Goal: Task Accomplishment & Management: Complete application form

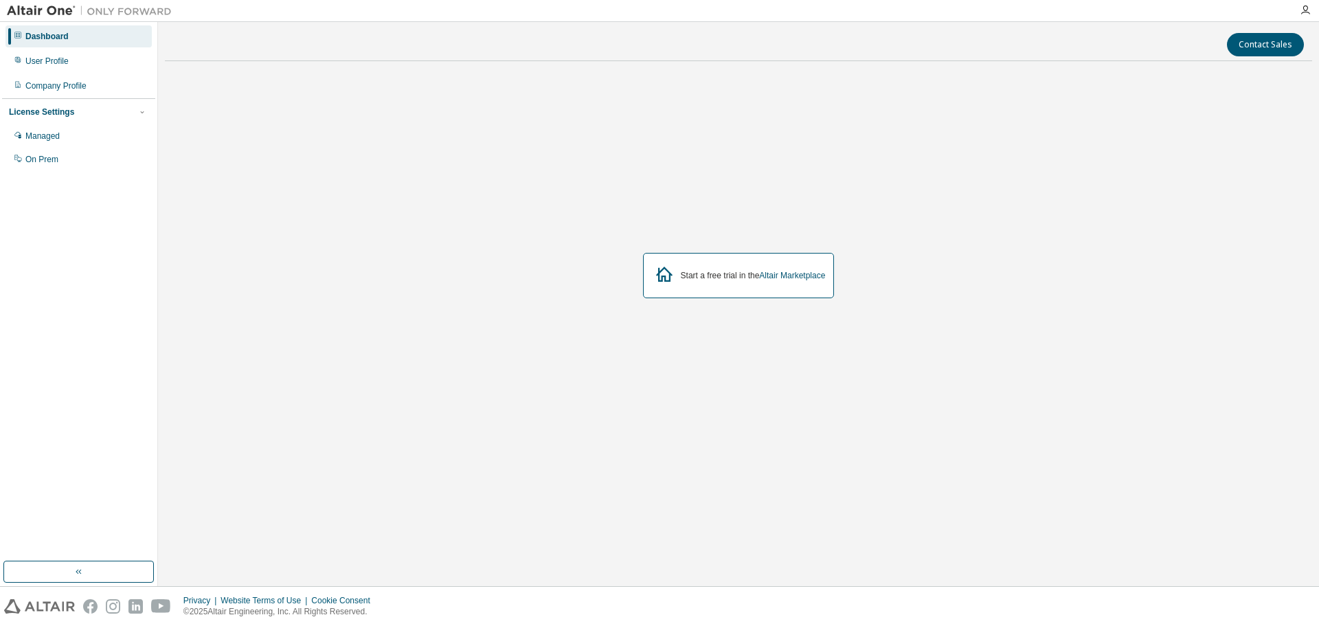
drag, startPoint x: 41, startPoint y: 137, endPoint x: 69, endPoint y: 183, distance: 53.0
click at [41, 137] on div "Managed" at bounding box center [42, 135] width 34 height 11
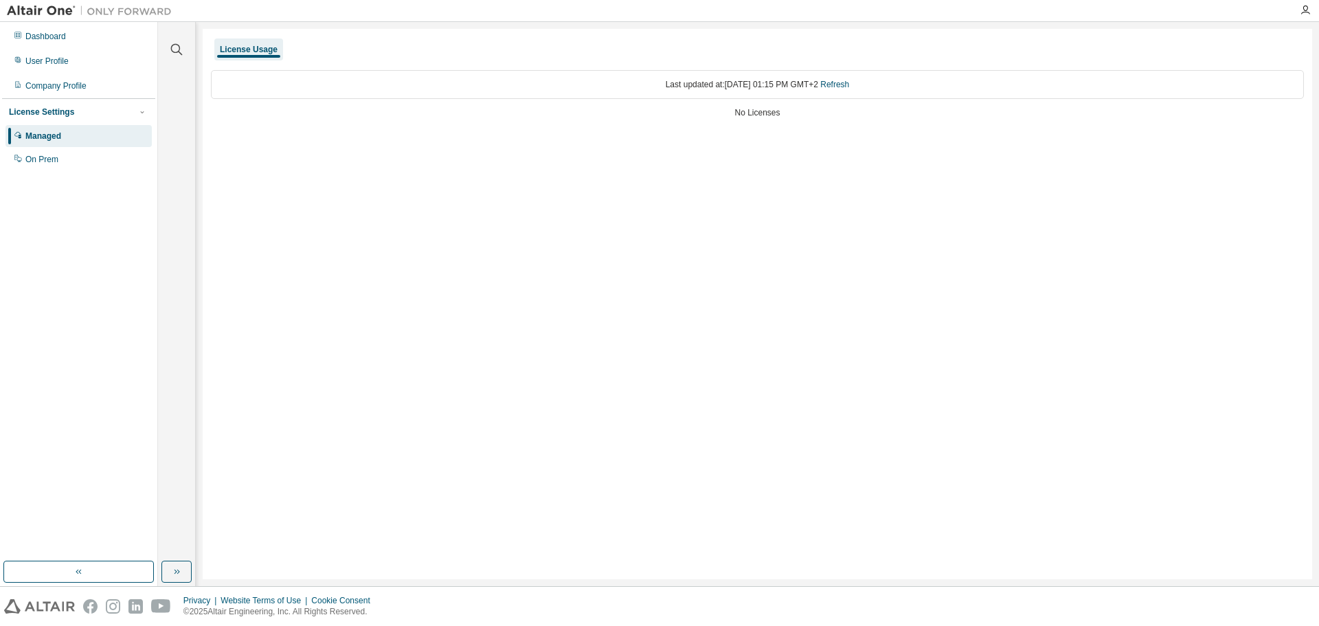
click at [41, 167] on div "On Prem" at bounding box center [78, 159] width 146 height 22
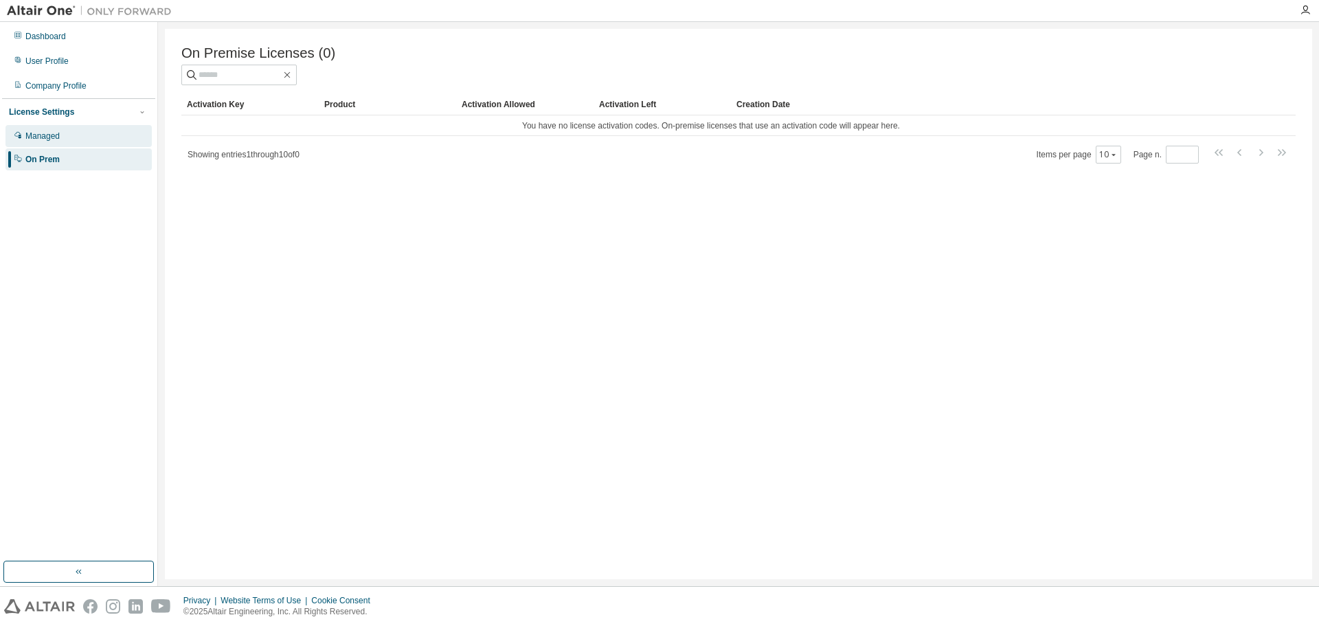
click at [60, 140] on div "Managed" at bounding box center [78, 136] width 146 height 22
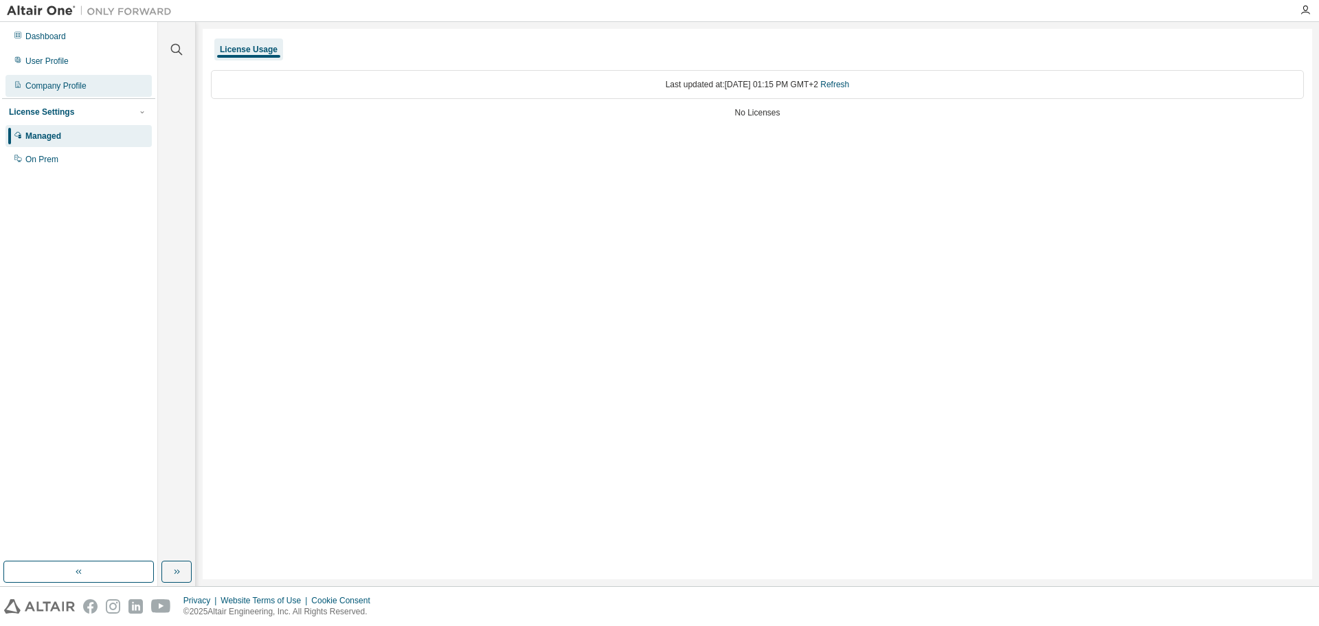
click at [66, 82] on div "Company Profile" at bounding box center [55, 85] width 61 height 11
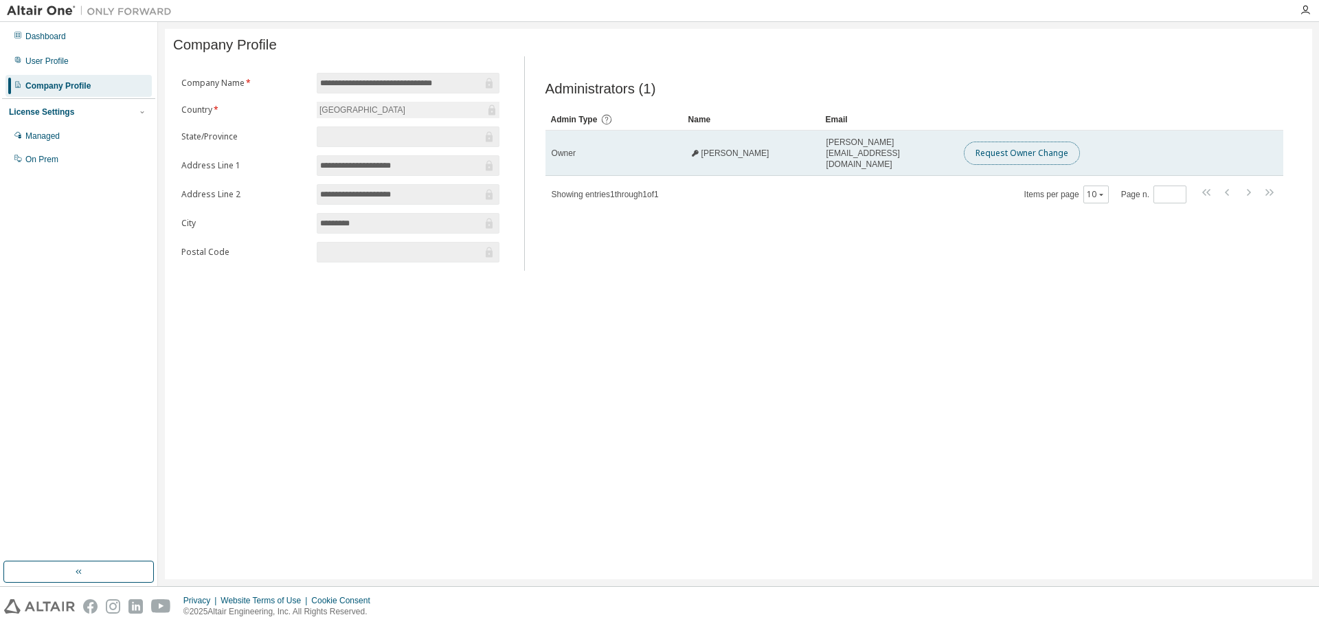
click at [1007, 155] on button "Request Owner Change" at bounding box center [1021, 152] width 116 height 23
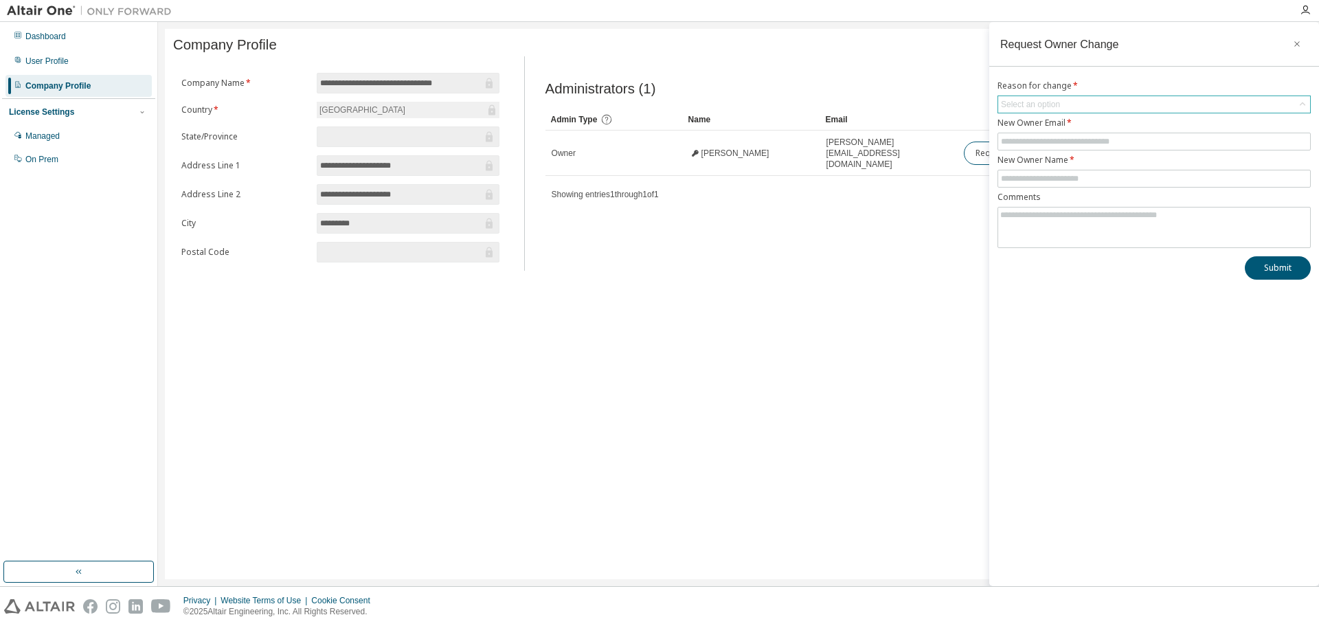
click at [1042, 106] on div "Select an option" at bounding box center [1030, 104] width 59 height 11
click at [1058, 162] on li "User no longer manages this responsibility" at bounding box center [1152, 161] width 309 height 18
click at [1038, 139] on input "text" at bounding box center [1154, 141] width 306 height 11
drag, startPoint x: 1143, startPoint y: 139, endPoint x: 1029, endPoint y: 168, distance: 117.8
click at [913, 138] on main "**********" at bounding box center [738, 304] width 1161 height 564
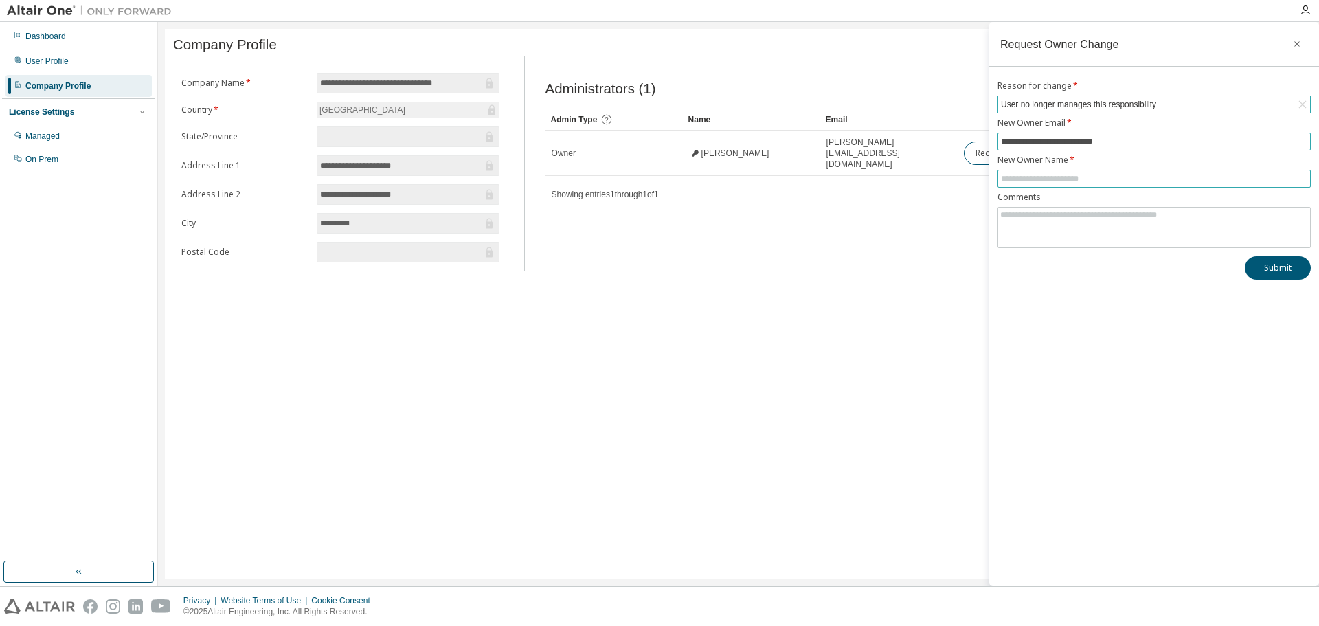
type input "**********"
click at [1032, 173] on input "text" at bounding box center [1154, 178] width 306 height 11
paste input "**********"
type input "**********"
click at [1045, 218] on textarea at bounding box center [1154, 225] width 312 height 36
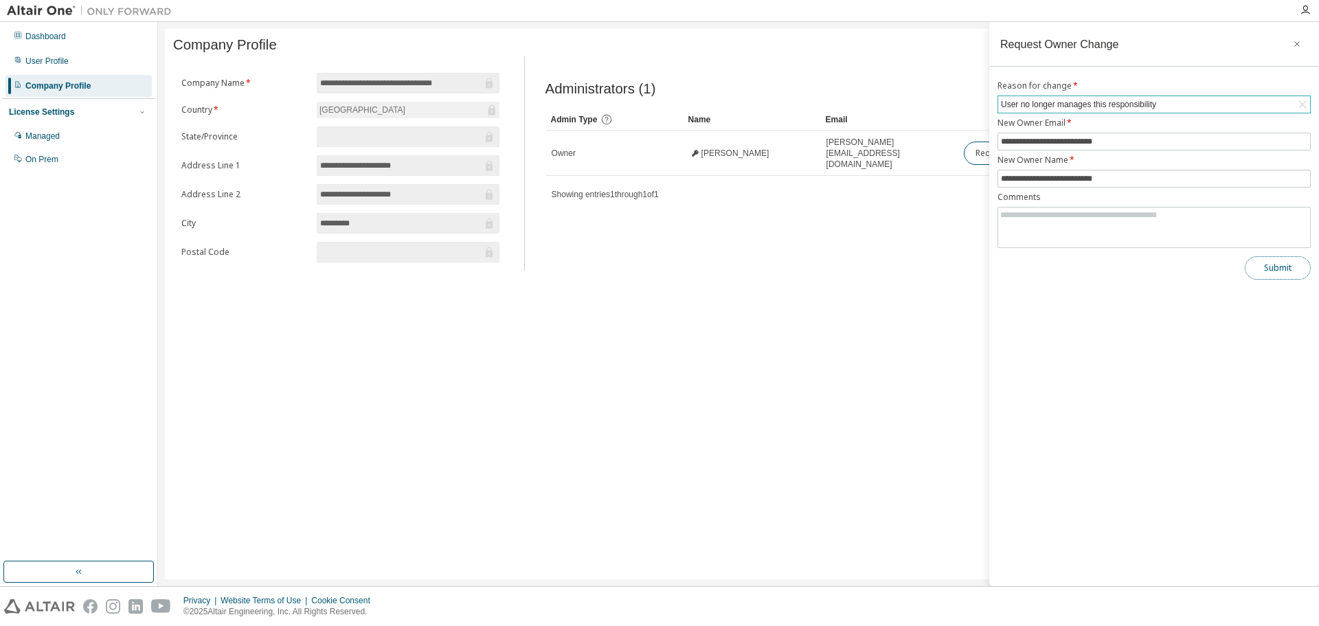
click at [1271, 266] on button "Submit" at bounding box center [1277, 267] width 66 height 23
click at [1298, 38] on icon "button" at bounding box center [1297, 43] width 10 height 11
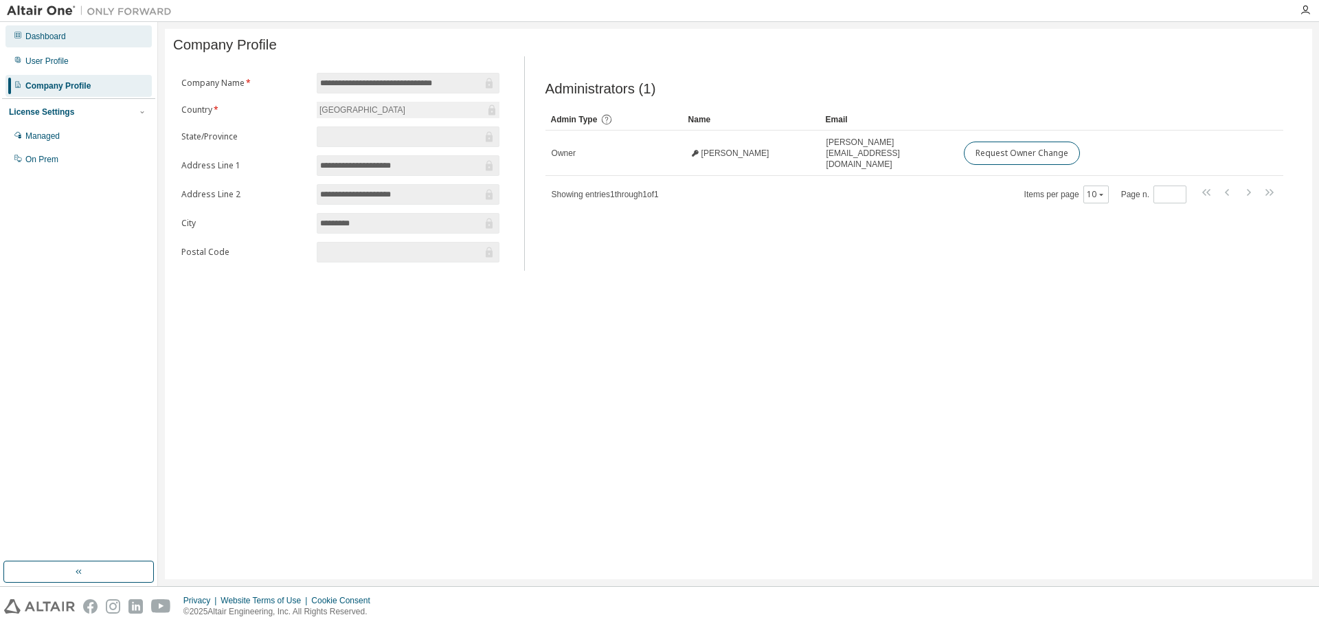
click at [65, 30] on div "Dashboard" at bounding box center [78, 36] width 146 height 22
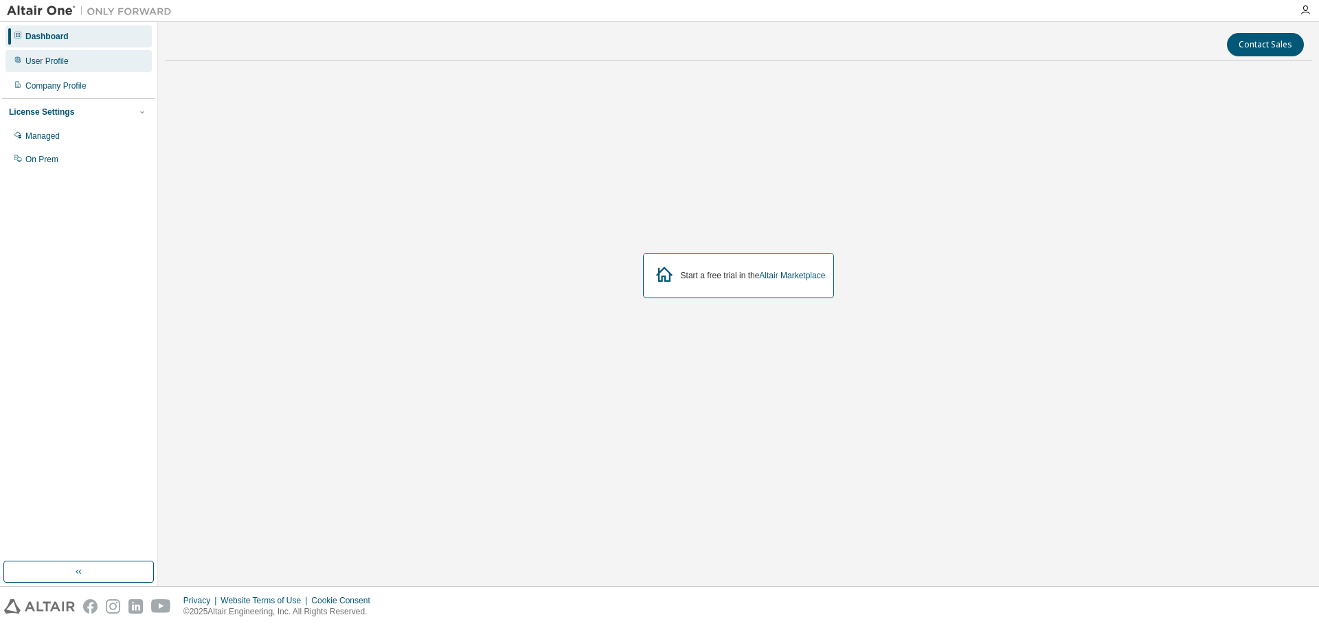
click at [74, 60] on div "User Profile" at bounding box center [78, 61] width 146 height 22
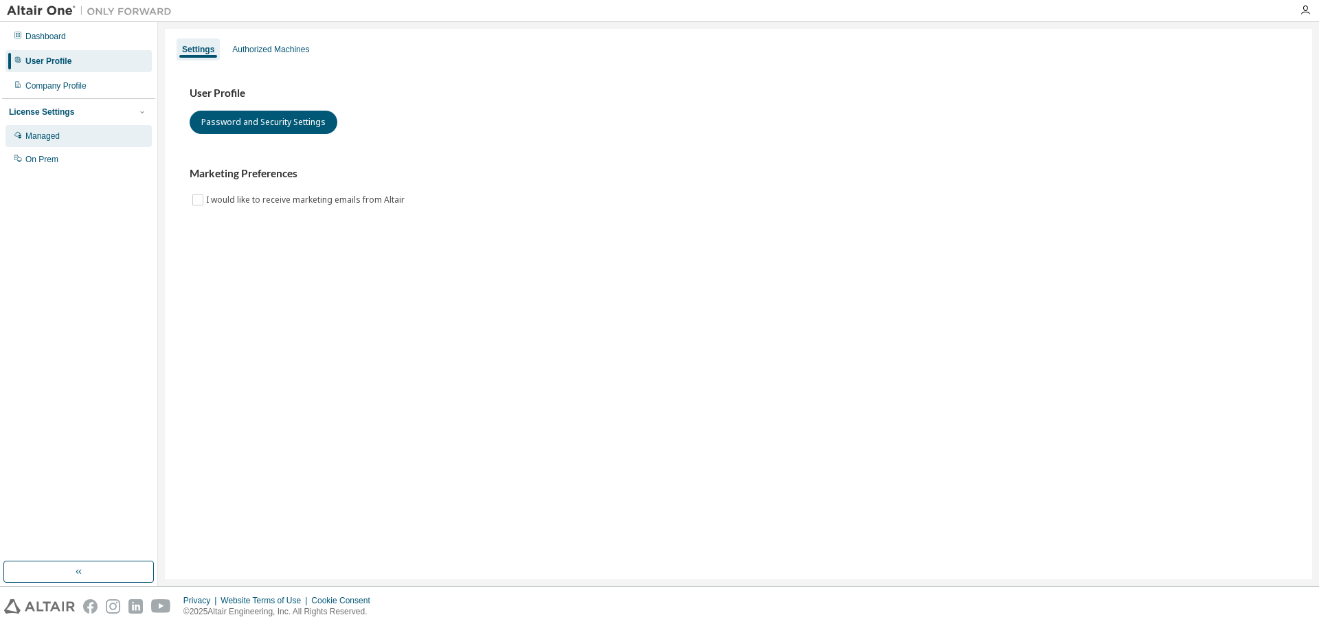
click at [61, 137] on div "Managed" at bounding box center [78, 136] width 146 height 22
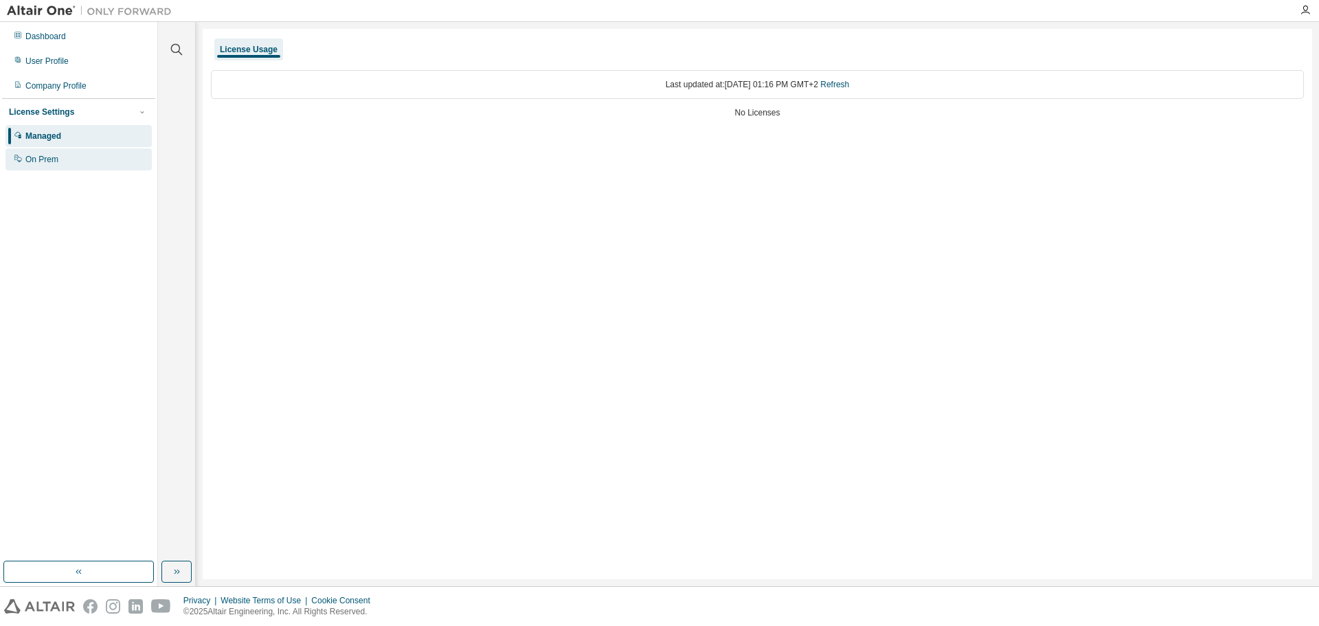
click at [49, 152] on div "On Prem" at bounding box center [78, 159] width 146 height 22
